Goal: Information Seeking & Learning: Learn about a topic

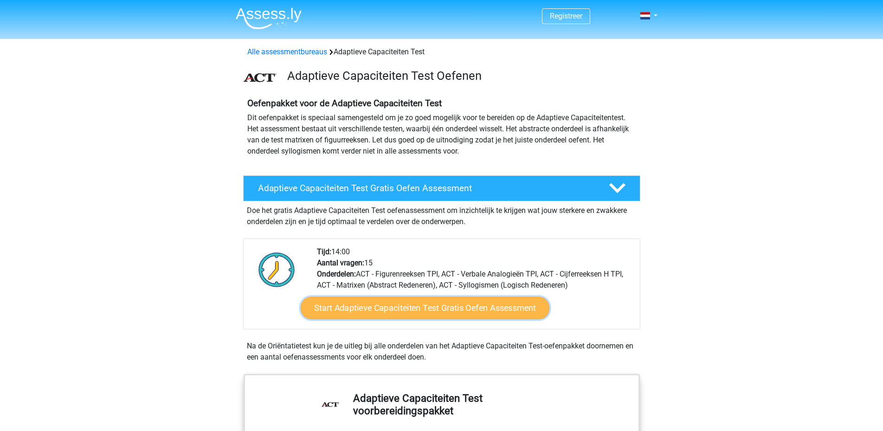
click at [406, 310] on link "Start Adaptieve Capaciteiten Test Gratis Oefen Assessment" at bounding box center [425, 308] width 249 height 22
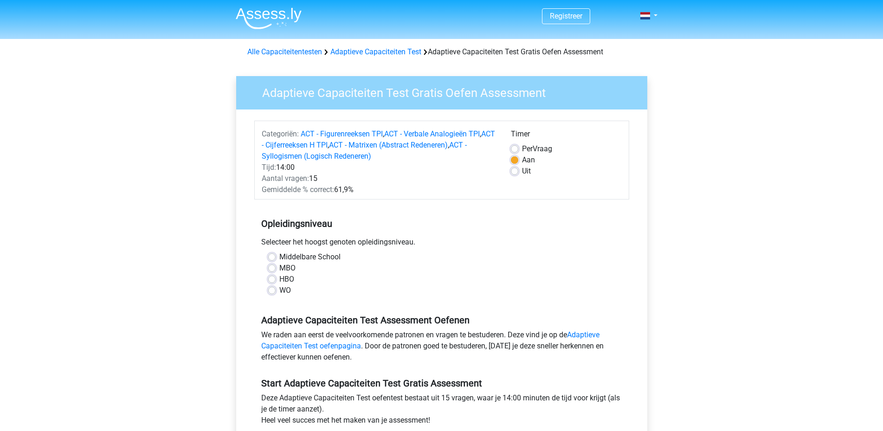
click at [279, 255] on label "Middelbare School" at bounding box center [309, 256] width 61 height 11
click at [271, 255] on input "Middelbare School" at bounding box center [271, 255] width 7 height 9
radio input "true"
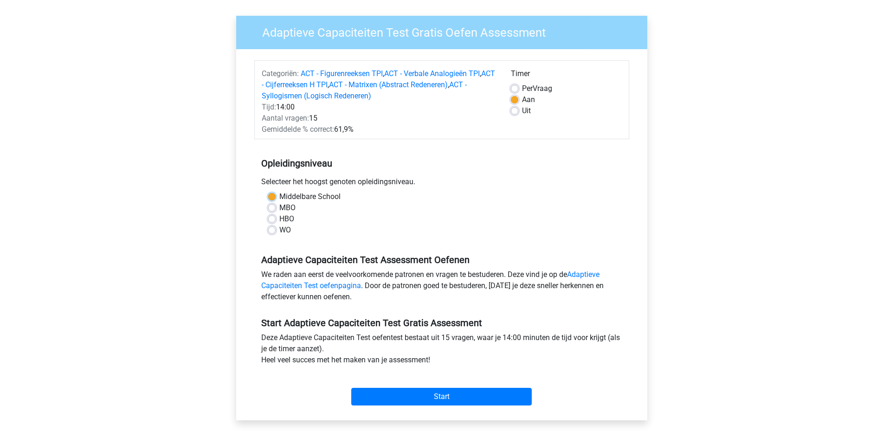
scroll to position [153, 0]
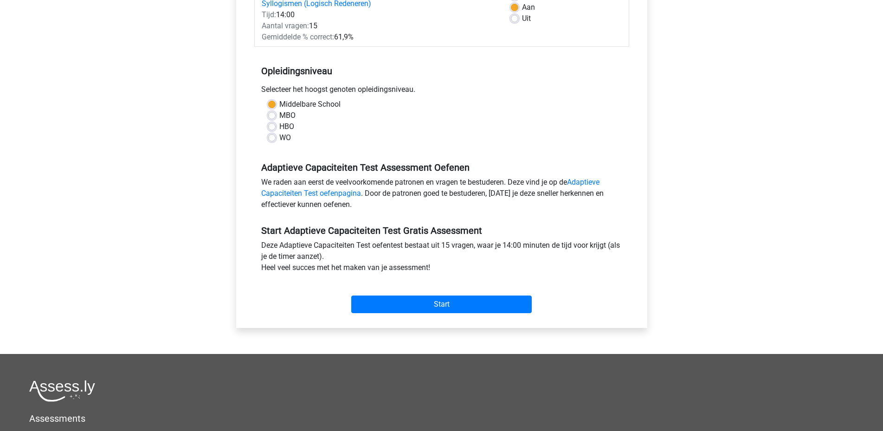
click at [419, 314] on div "Start" at bounding box center [441, 297] width 375 height 40
click at [415, 305] on input "Start" at bounding box center [441, 305] width 180 height 18
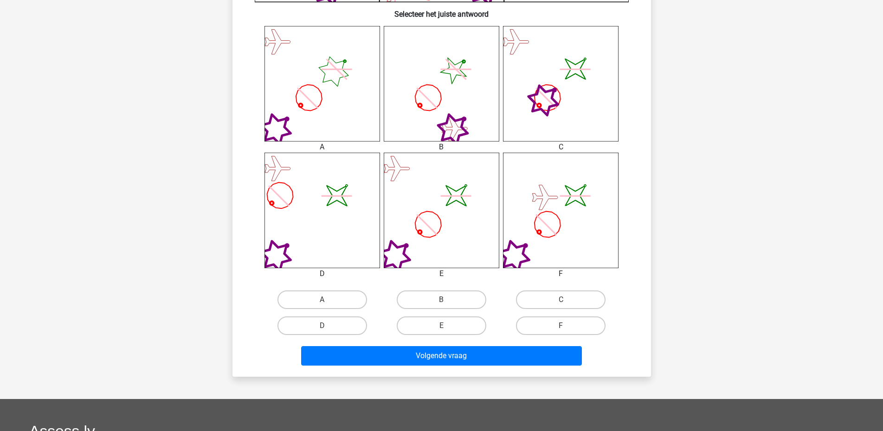
scroll to position [370, 0]
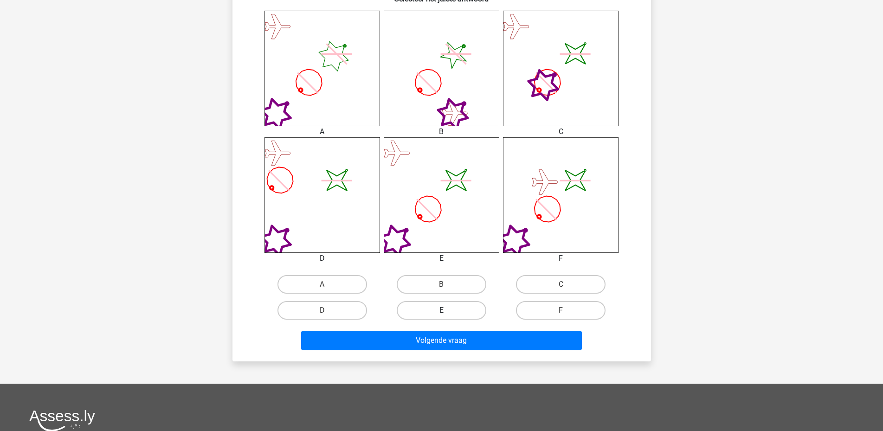
click at [453, 308] on label "E" at bounding box center [442, 310] width 90 height 19
click at [447, 310] on input "E" at bounding box center [444, 313] width 6 height 6
radio input "true"
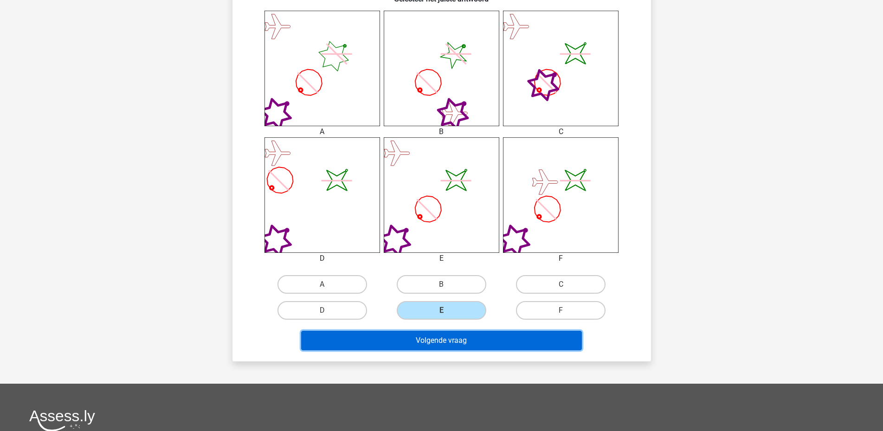
click at [438, 341] on button "Volgende vraag" at bounding box center [441, 340] width 281 height 19
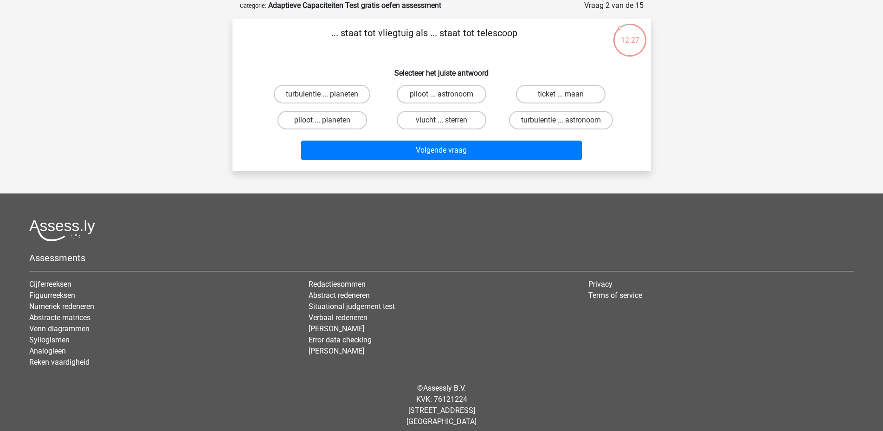
scroll to position [0, 0]
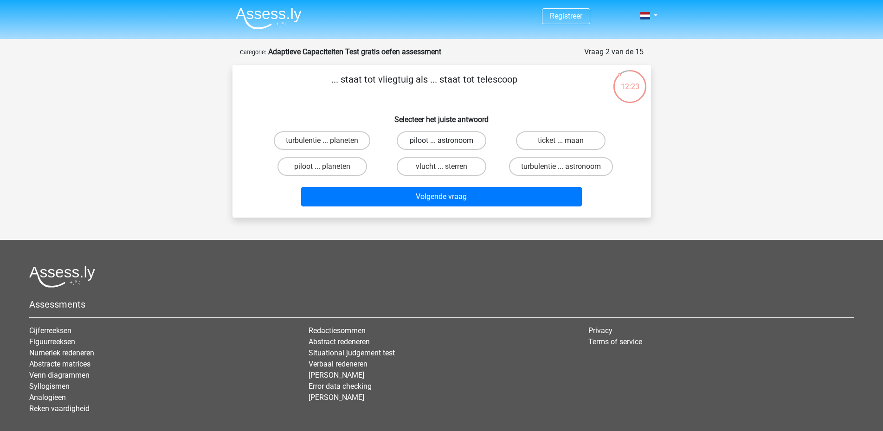
click at [456, 138] on label "piloot ... astronoom" at bounding box center [442, 140] width 90 height 19
click at [447, 141] on input "piloot ... astronoom" at bounding box center [444, 144] width 6 height 6
radio input "true"
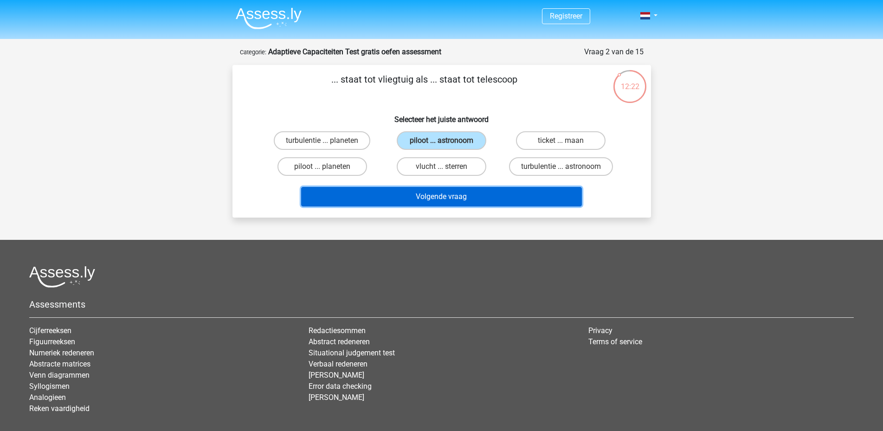
click at [449, 201] on button "Volgende vraag" at bounding box center [441, 196] width 281 height 19
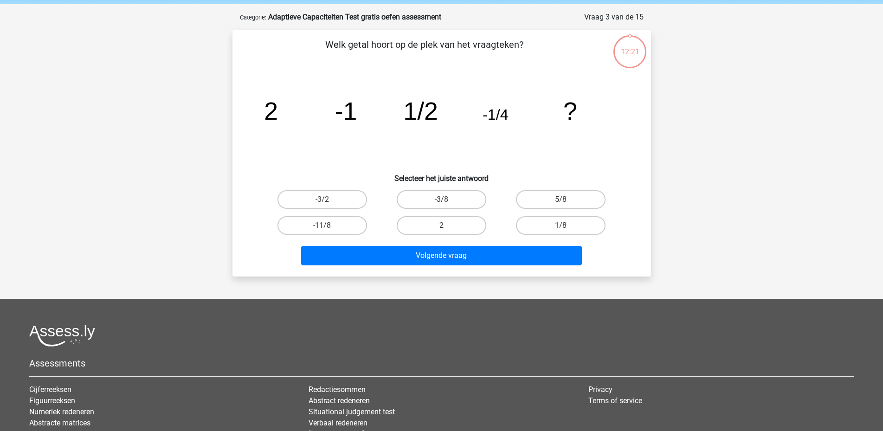
scroll to position [46, 0]
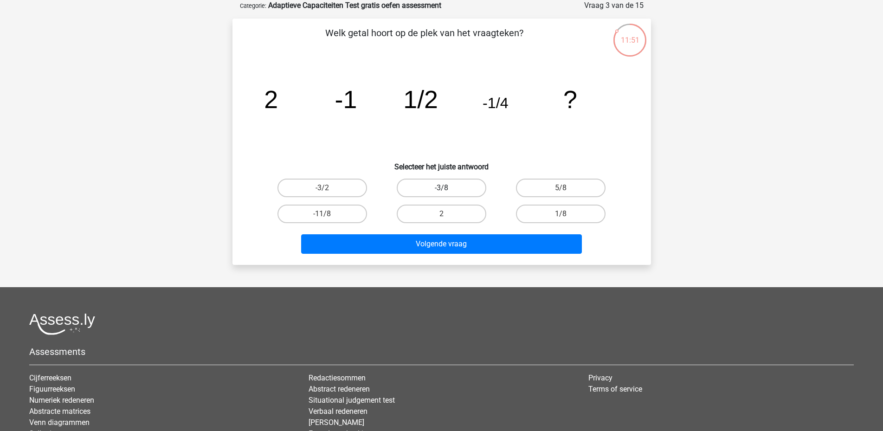
click at [439, 190] on label "-3/8" at bounding box center [442, 188] width 90 height 19
click at [441, 190] on input "-3/8" at bounding box center [444, 191] width 6 height 6
radio input "true"
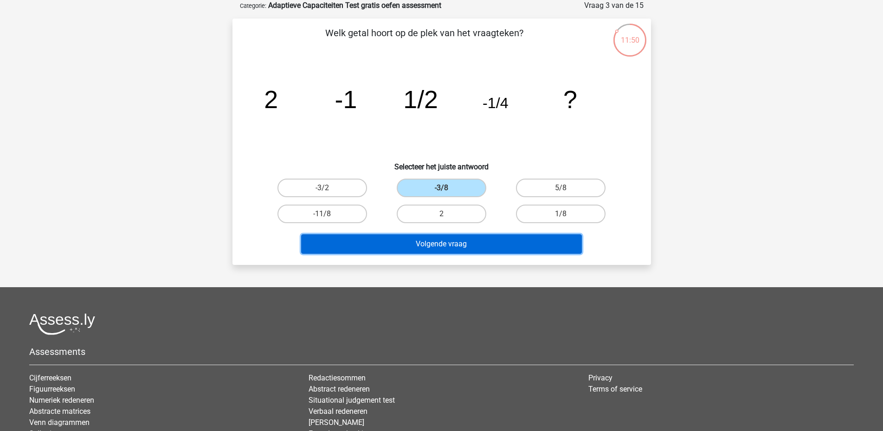
click at [453, 246] on button "Volgende vraag" at bounding box center [441, 243] width 281 height 19
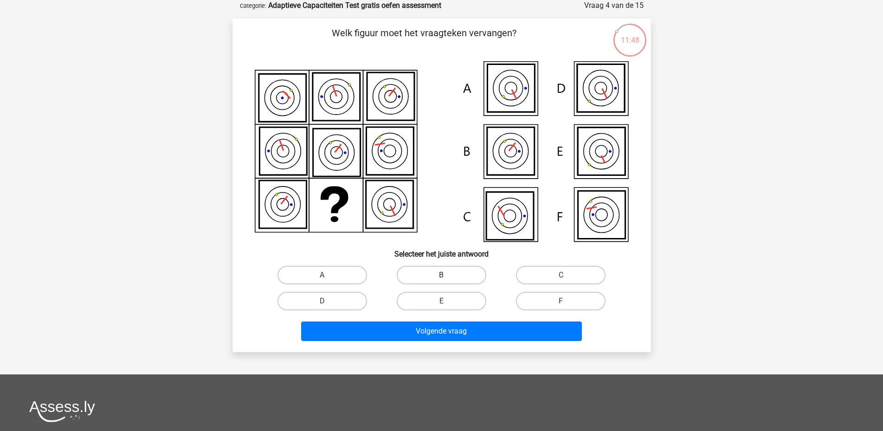
click at [449, 279] on label "B" at bounding box center [442, 275] width 90 height 19
click at [447, 279] on input "B" at bounding box center [444, 278] width 6 height 6
radio input "true"
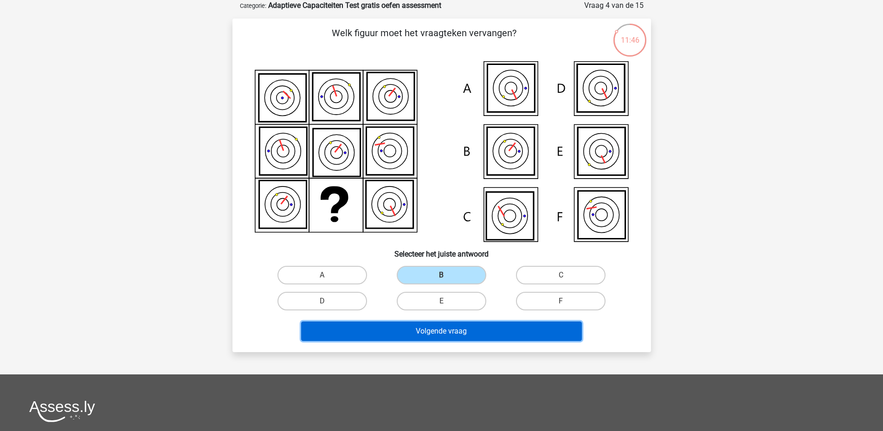
click at [446, 336] on button "Volgende vraag" at bounding box center [441, 331] width 281 height 19
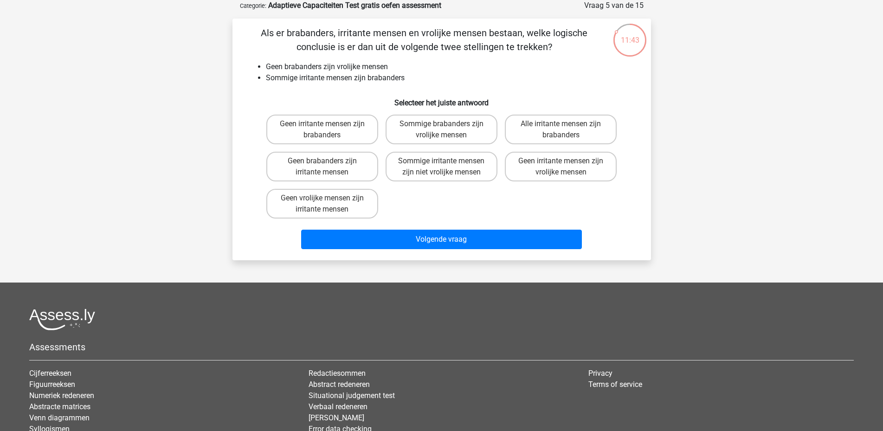
click at [445, 126] on input "Sommige brabanders zijn vrolijke mensen" at bounding box center [444, 127] width 6 height 6
radio input "true"
click at [451, 167] on label "Sommige irritante mensen zijn niet vrolijke mensen" at bounding box center [442, 167] width 112 height 30
click at [447, 167] on input "Sommige irritante mensen zijn niet vrolijke mensen" at bounding box center [444, 164] width 6 height 6
radio input "true"
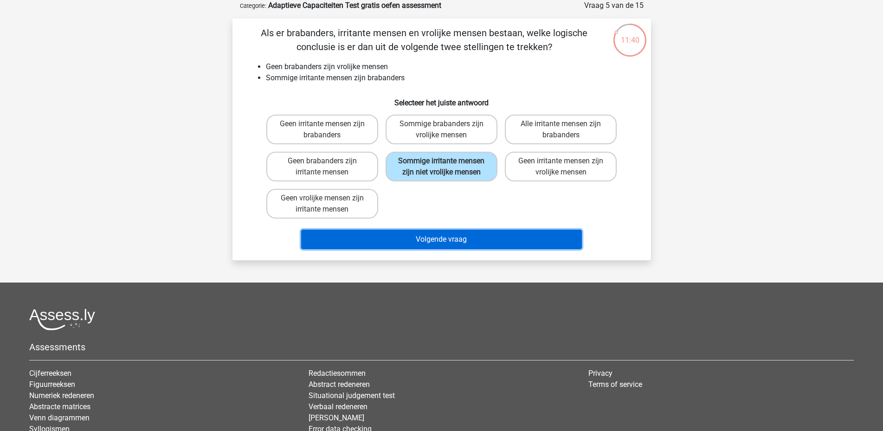
click at [447, 242] on button "Volgende vraag" at bounding box center [441, 239] width 281 height 19
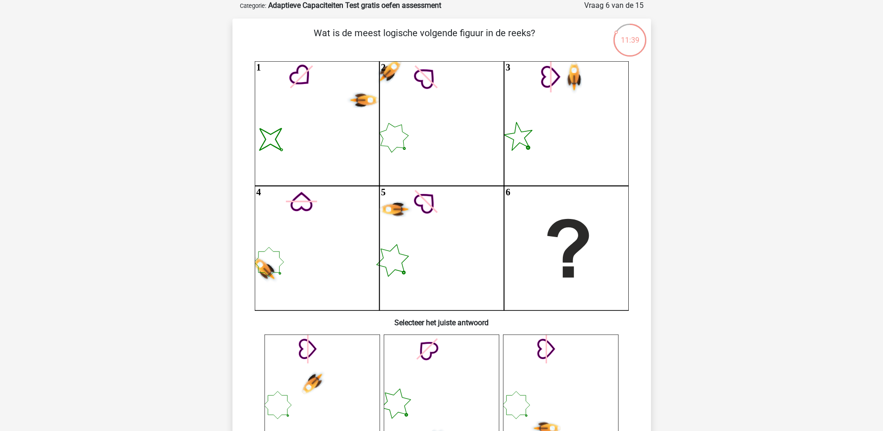
click at [444, 380] on icon at bounding box center [442, 393] width 116 height 116
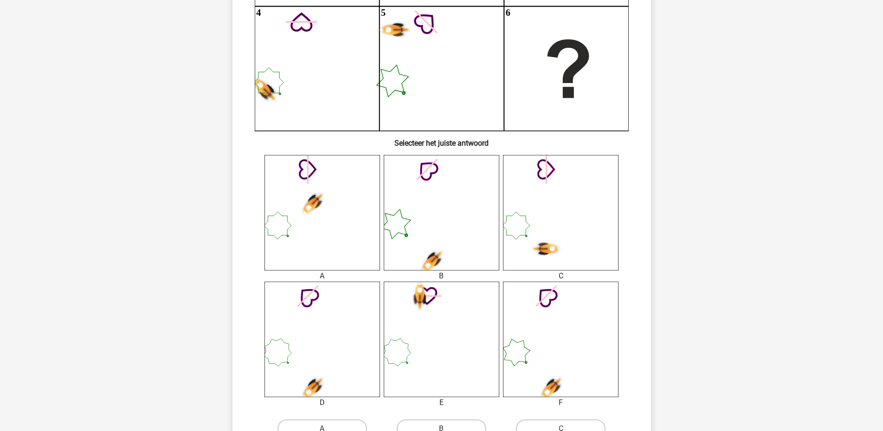
scroll to position [383, 0]
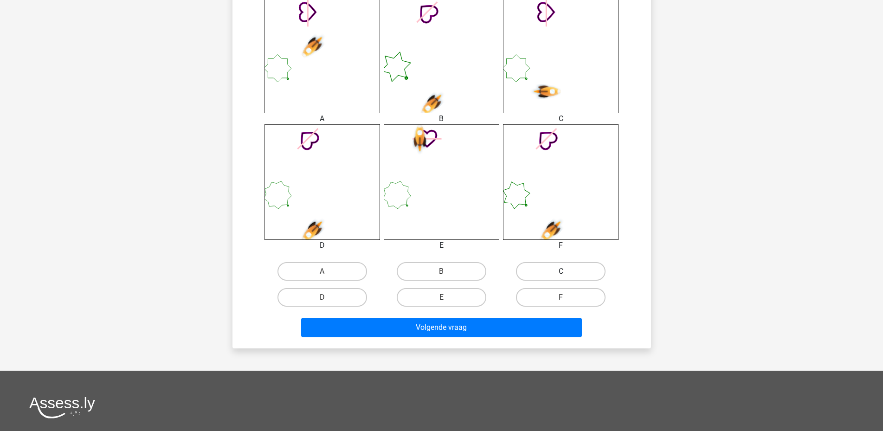
click at [569, 274] on label "C" at bounding box center [561, 271] width 90 height 19
click at [567, 274] on input "C" at bounding box center [564, 274] width 6 height 6
radio input "true"
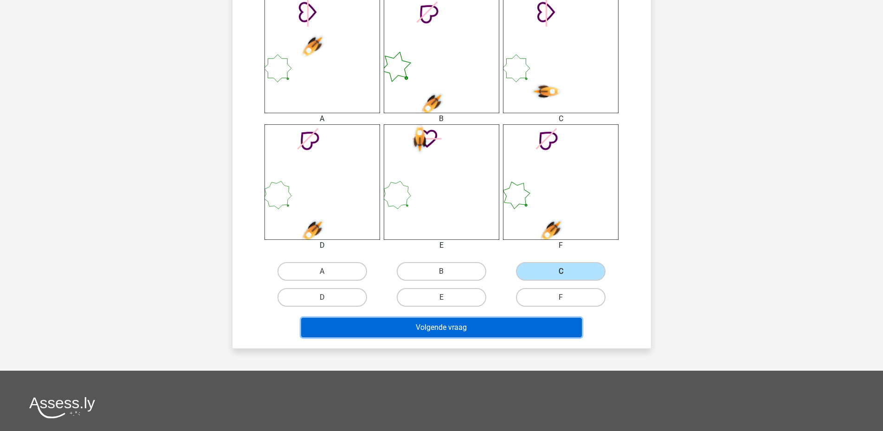
click at [510, 327] on button "Volgende vraag" at bounding box center [441, 327] width 281 height 19
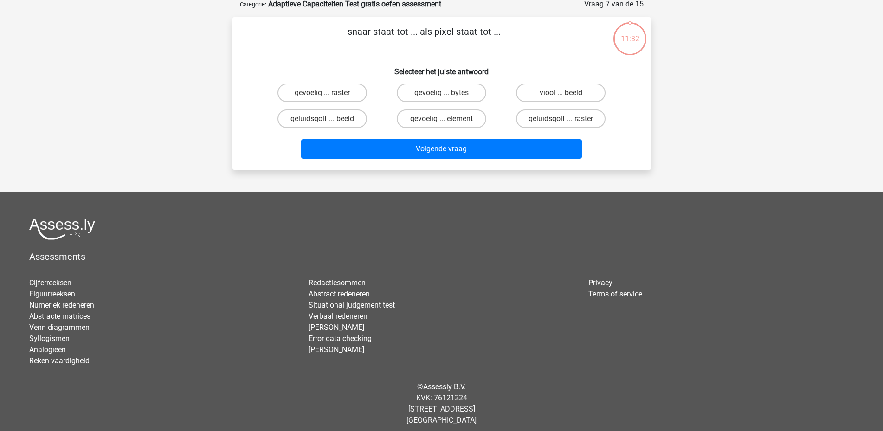
scroll to position [46, 0]
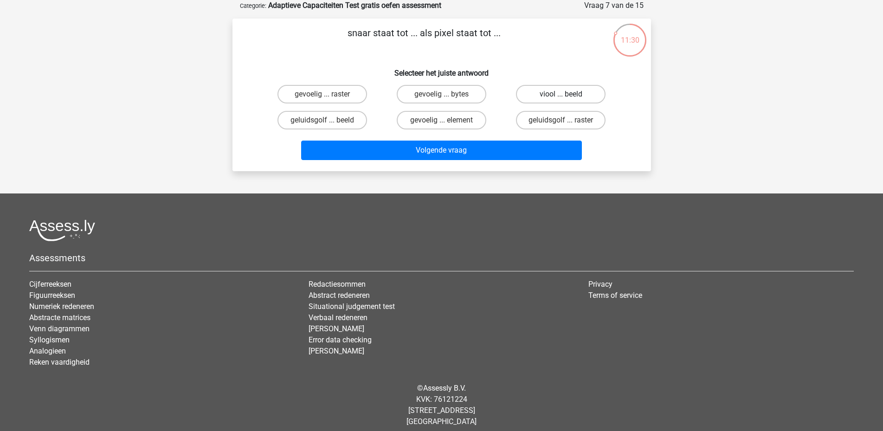
click at [556, 91] on label "viool ... beeld" at bounding box center [561, 94] width 90 height 19
click at [561, 94] on input "viool ... beeld" at bounding box center [564, 97] width 6 height 6
radio input "true"
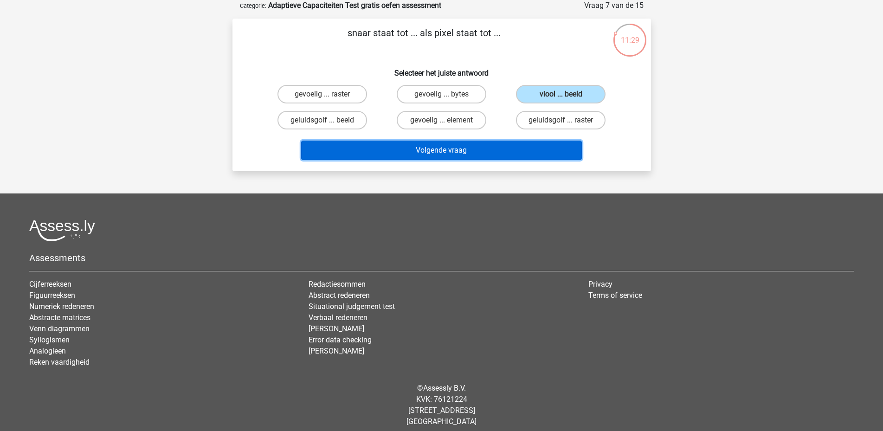
click at [509, 144] on button "Volgende vraag" at bounding box center [441, 150] width 281 height 19
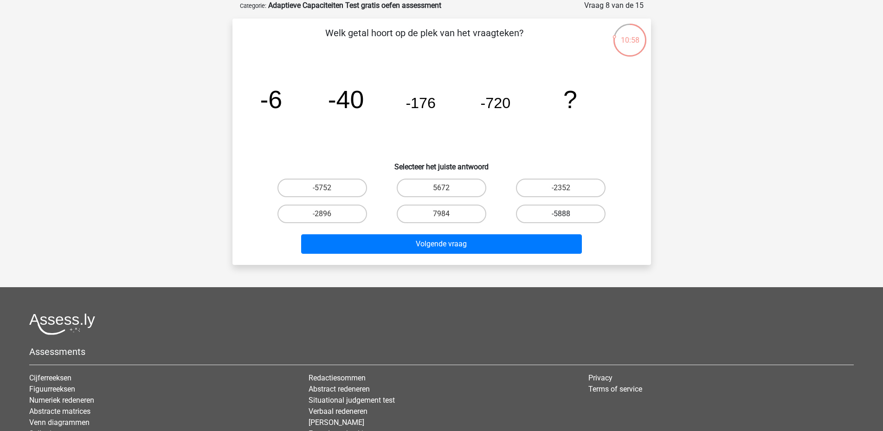
click at [575, 215] on label "-5888" at bounding box center [561, 214] width 90 height 19
click at [567, 215] on input "-5888" at bounding box center [564, 217] width 6 height 6
radio input "true"
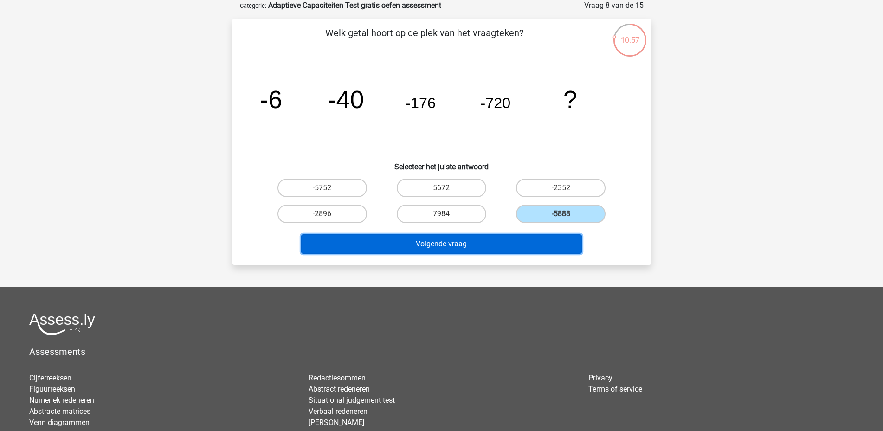
click at [514, 243] on button "Volgende vraag" at bounding box center [441, 243] width 281 height 19
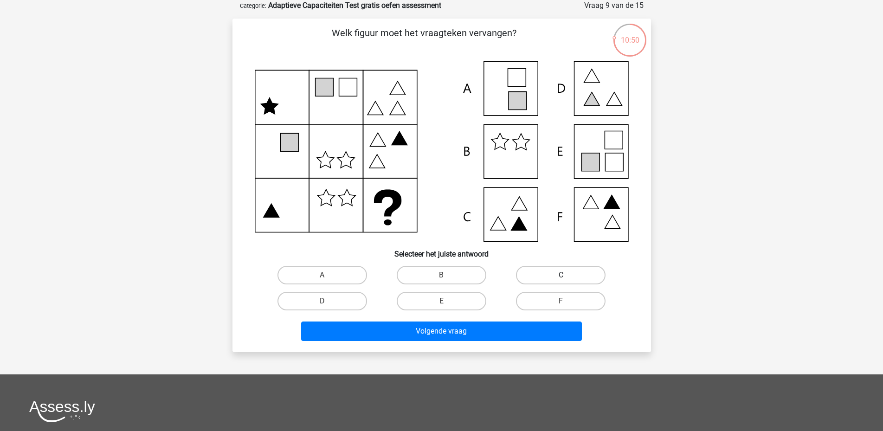
click at [568, 277] on label "C" at bounding box center [561, 275] width 90 height 19
click at [567, 277] on input "C" at bounding box center [564, 278] width 6 height 6
radio input "true"
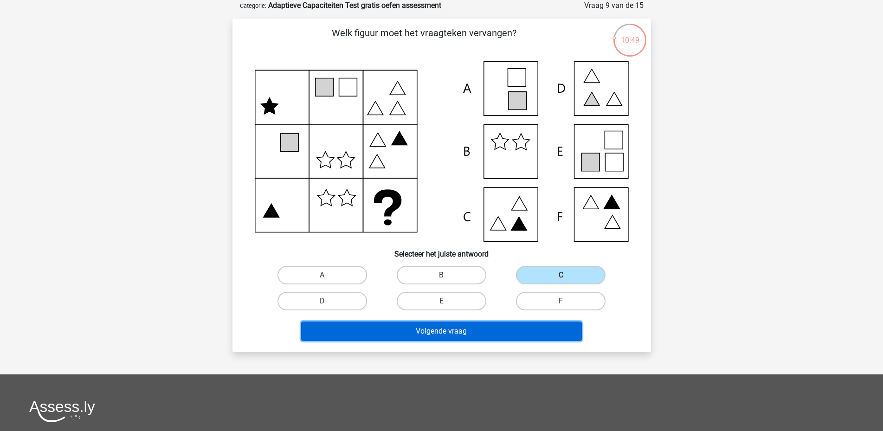
click at [509, 335] on button "Volgende vraag" at bounding box center [441, 331] width 281 height 19
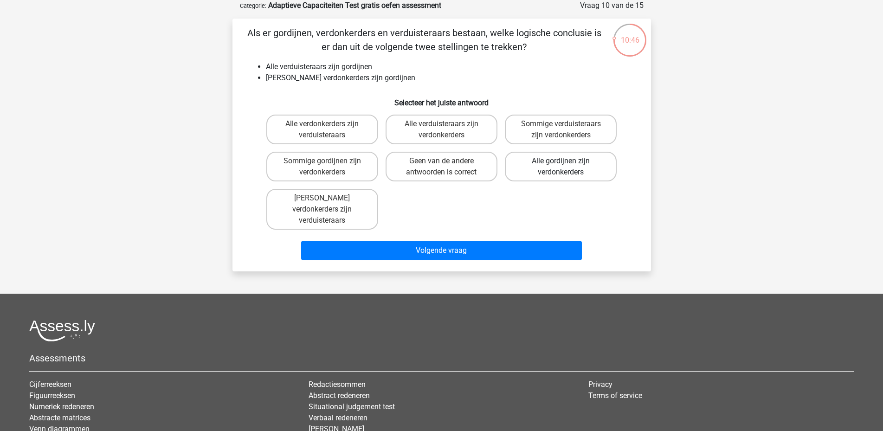
click at [554, 170] on label "Alle gordijnen zijn verdonkerders" at bounding box center [561, 167] width 112 height 30
click at [561, 167] on input "Alle gordijnen zijn verdonkerders" at bounding box center [564, 164] width 6 height 6
radio input "true"
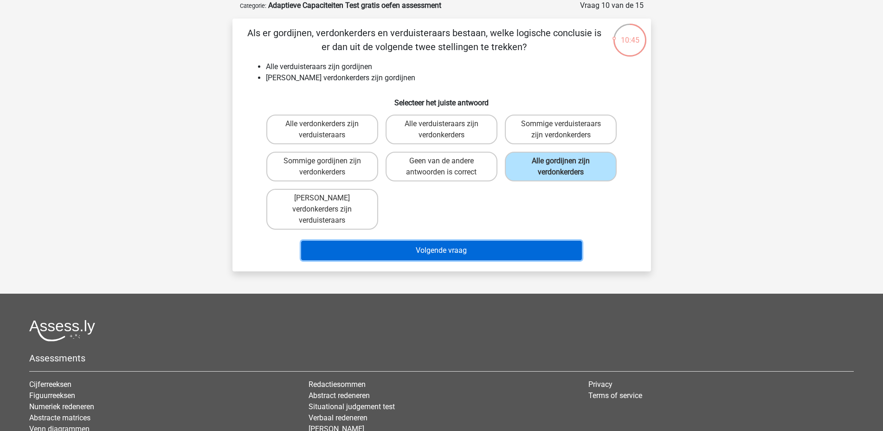
click at [500, 241] on button "Volgende vraag" at bounding box center [441, 250] width 281 height 19
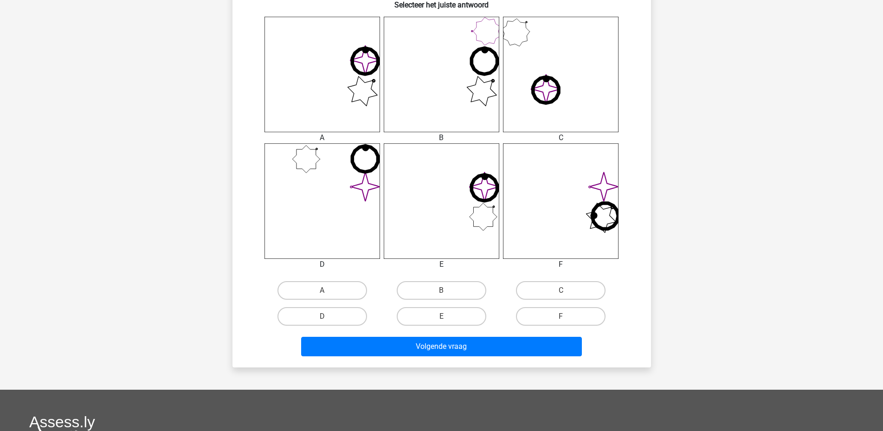
scroll to position [385, 0]
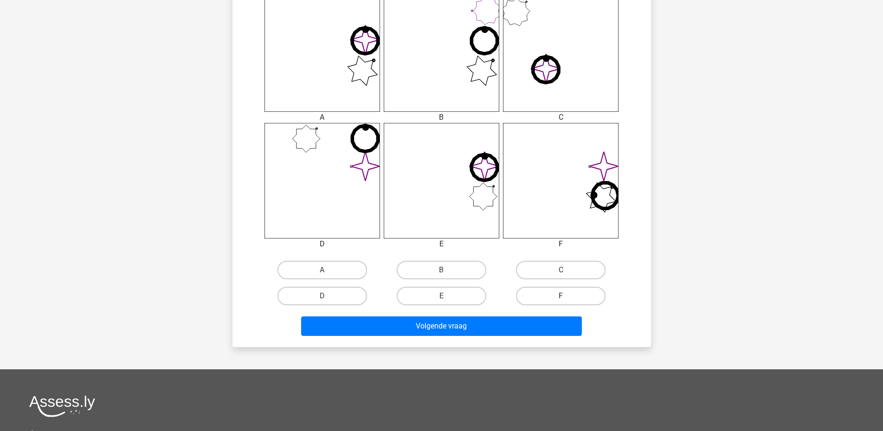
click at [581, 297] on label "F" at bounding box center [561, 296] width 90 height 19
click at [567, 297] on input "F" at bounding box center [564, 299] width 6 height 6
radio input "true"
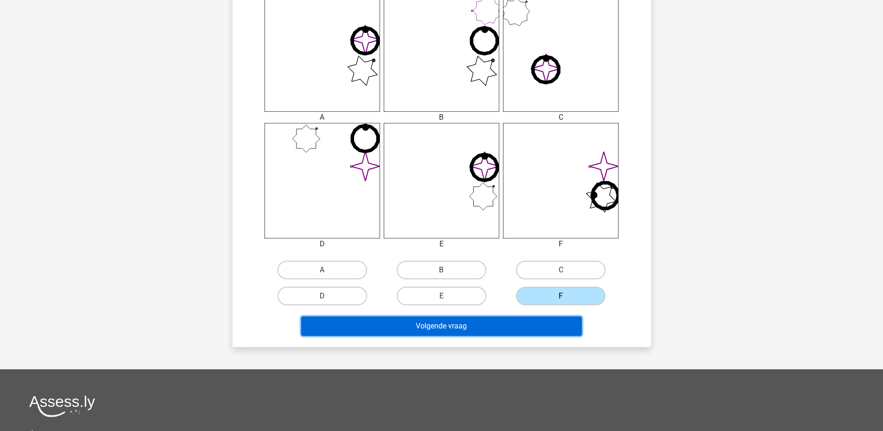
click at [528, 319] on button "Volgende vraag" at bounding box center [441, 325] width 281 height 19
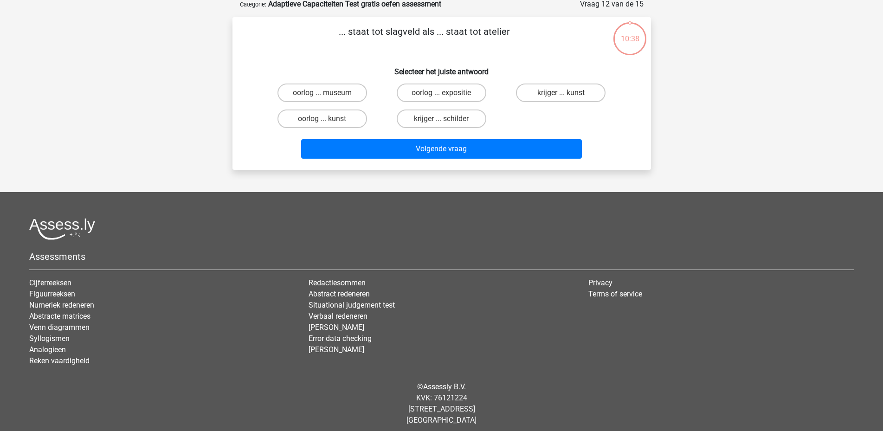
scroll to position [46, 0]
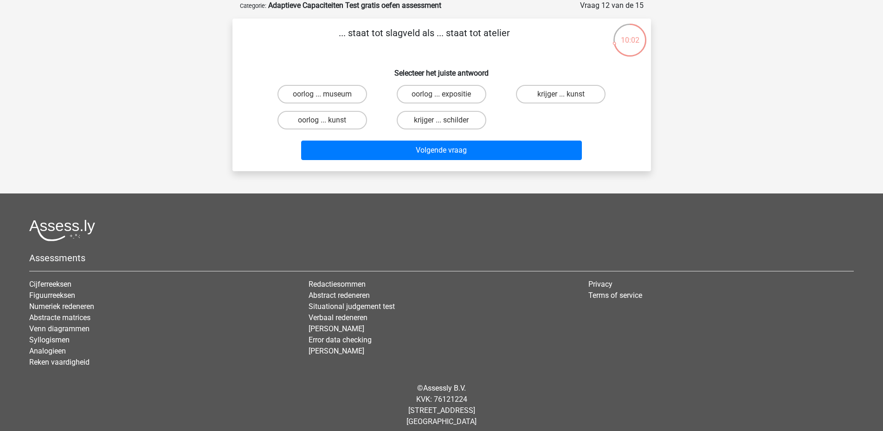
click at [327, 99] on input "oorlog ... museum" at bounding box center [325, 97] width 6 height 6
radio input "true"
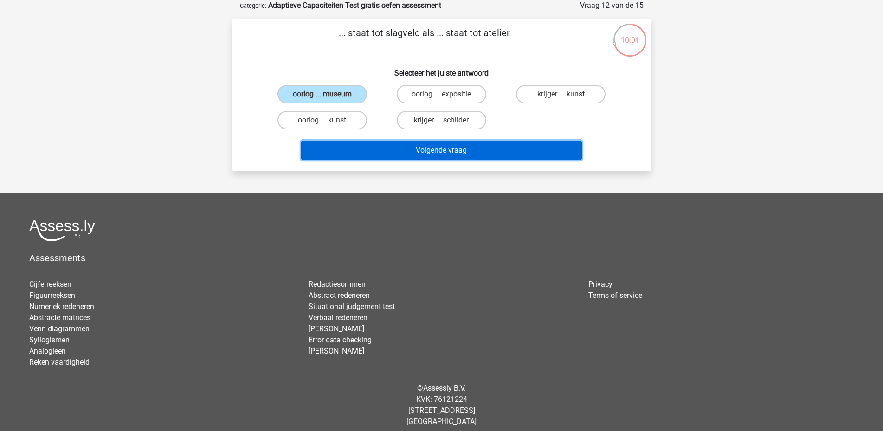
click at [408, 150] on button "Volgende vraag" at bounding box center [441, 150] width 281 height 19
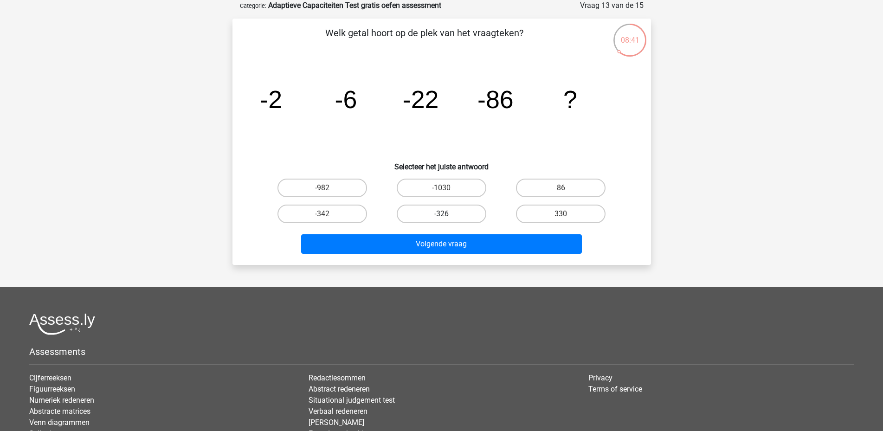
click at [455, 215] on label "-326" at bounding box center [442, 214] width 90 height 19
click at [447, 215] on input "-326" at bounding box center [444, 217] width 6 height 6
radio input "true"
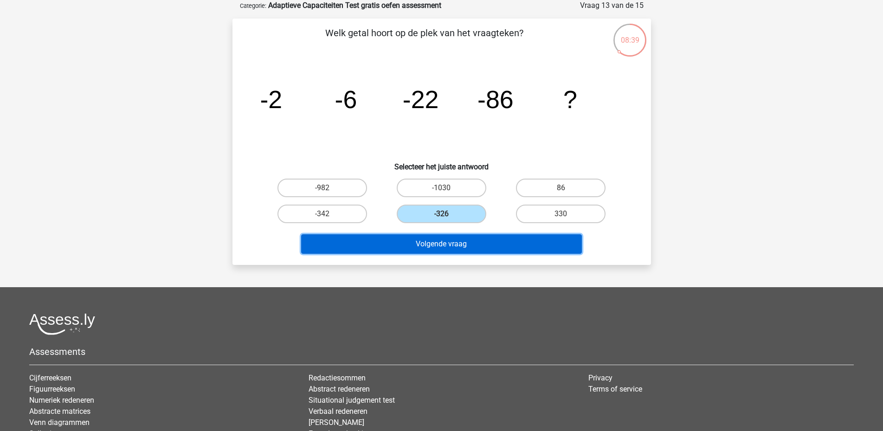
click at [451, 244] on button "Volgende vraag" at bounding box center [441, 243] width 281 height 19
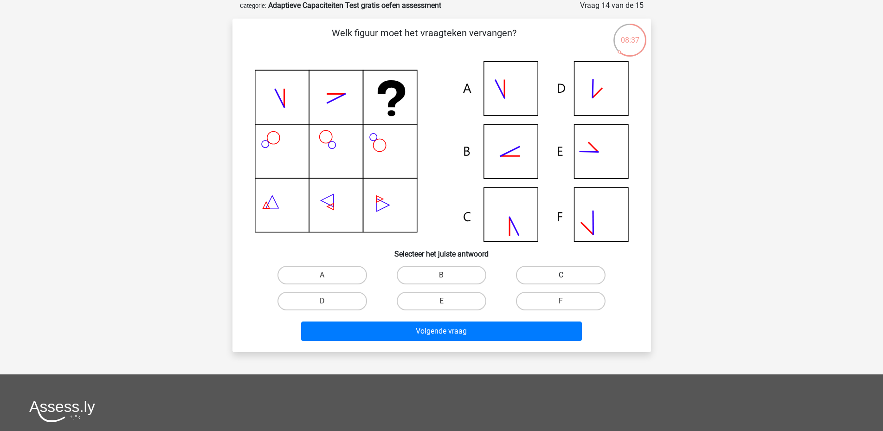
click at [550, 278] on label "C" at bounding box center [561, 275] width 90 height 19
click at [561, 278] on input "C" at bounding box center [564, 278] width 6 height 6
radio input "true"
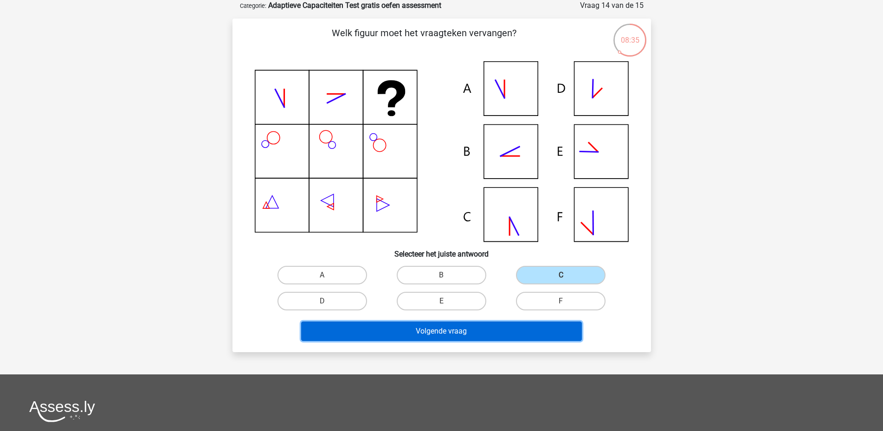
click at [514, 332] on button "Volgende vraag" at bounding box center [441, 331] width 281 height 19
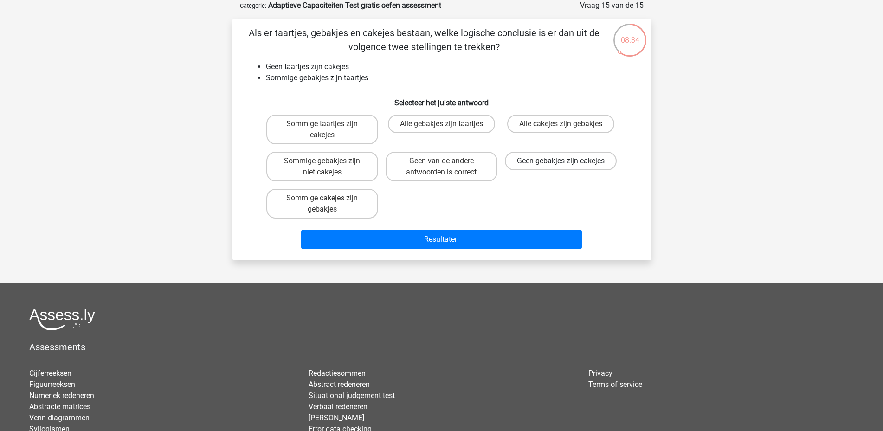
click at [552, 170] on label "Geen gebakjes zijn cakejes" at bounding box center [561, 161] width 112 height 19
click at [561, 167] on input "Geen gebakjes zijn cakejes" at bounding box center [564, 164] width 6 height 6
radio input "true"
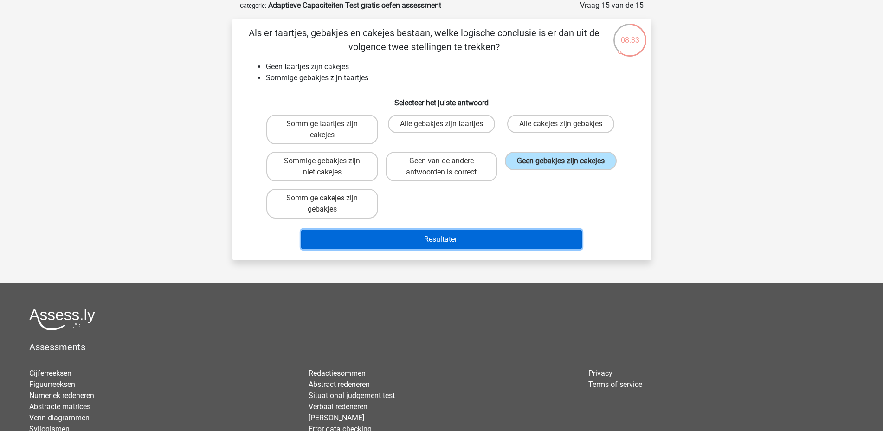
click at [494, 238] on button "Resultaten" at bounding box center [441, 239] width 281 height 19
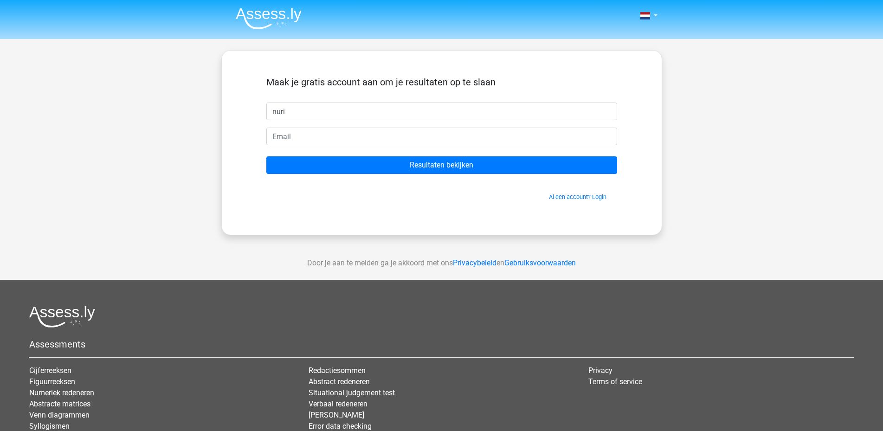
type input "Nuria"
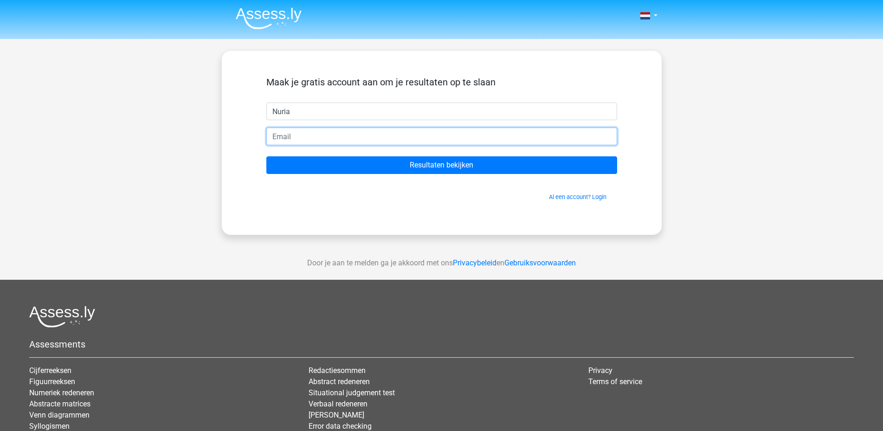
click at [314, 139] on input "email" at bounding box center [441, 137] width 351 height 18
type input "nuriaarana2@hotmail.com"
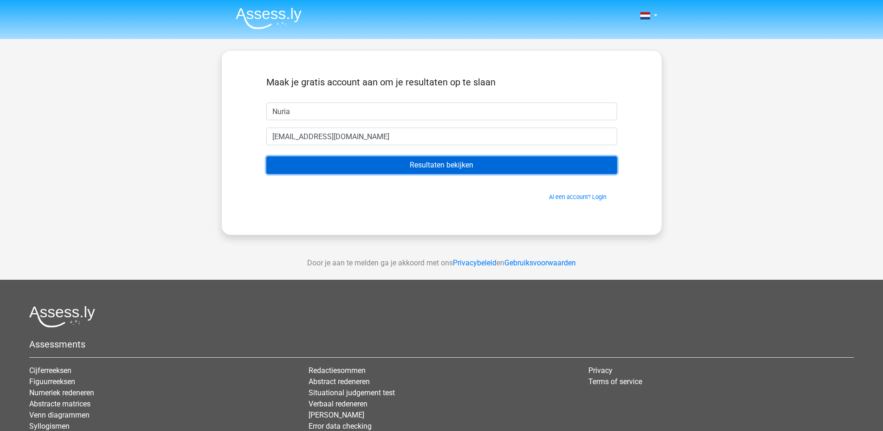
click at [408, 167] on input "Resultaten bekijken" at bounding box center [441, 165] width 351 height 18
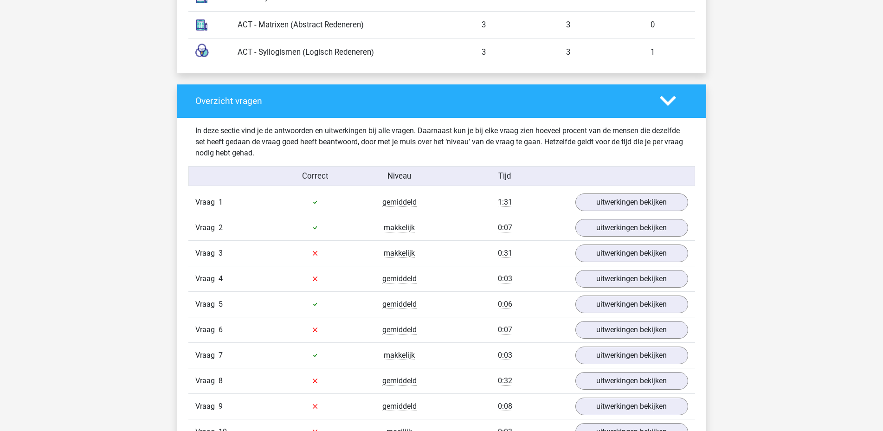
scroll to position [908, 0]
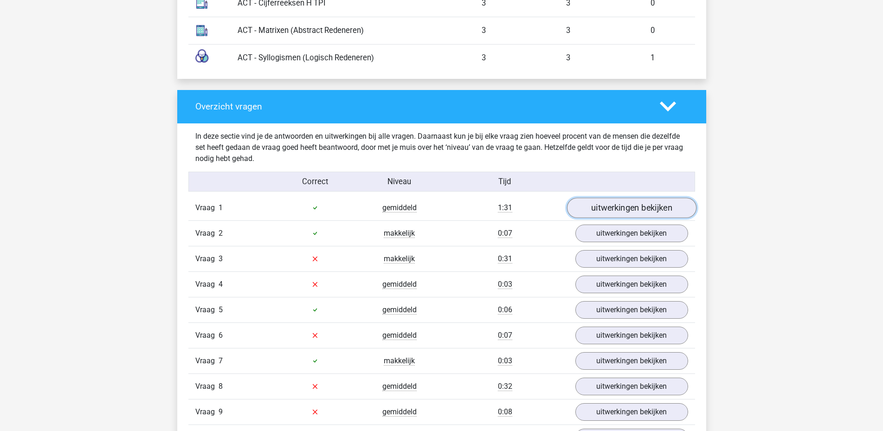
click at [621, 208] on link "uitwerkingen bekijken" at bounding box center [631, 208] width 129 height 20
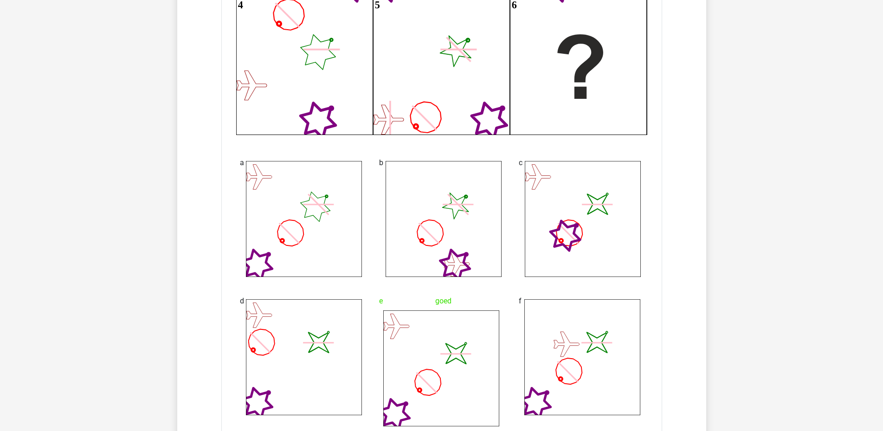
scroll to position [1327, 0]
